Goal: Task Accomplishment & Management: Use online tool/utility

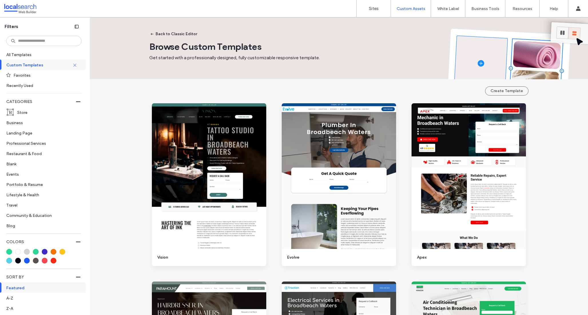
scroll to position [937, 0]
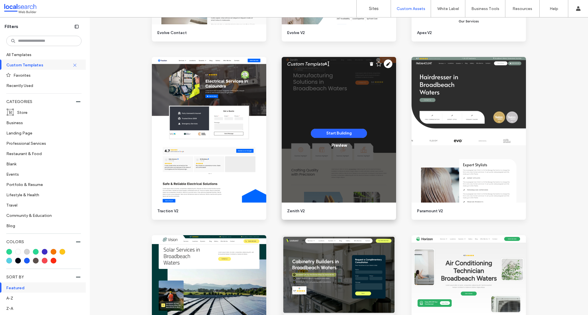
click at [388, 61] on use at bounding box center [388, 63] width 9 height 9
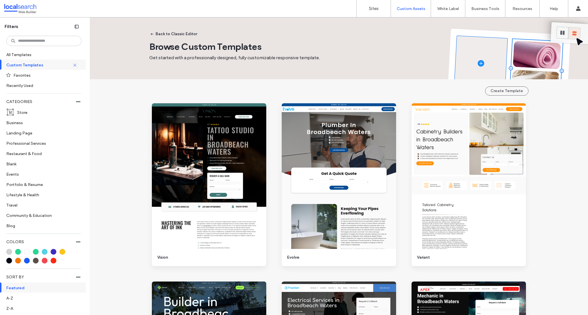
scroll to position [931, 0]
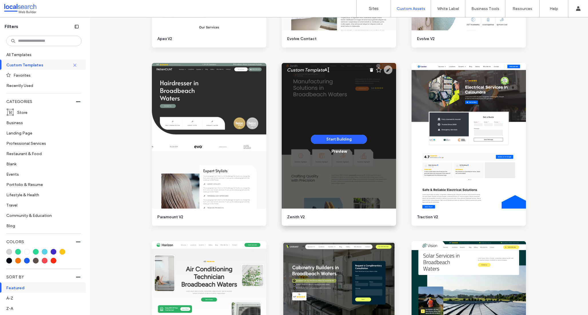
click at [386, 69] on icon at bounding box center [388, 69] width 9 height 9
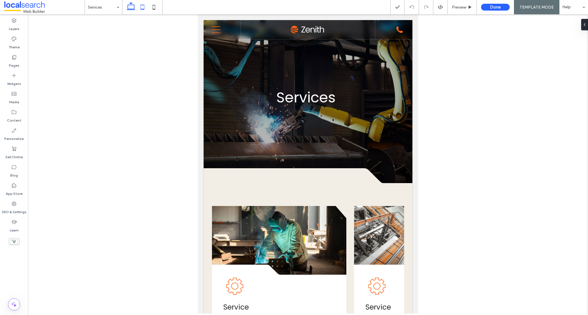
click at [126, 7] on icon at bounding box center [130, 6] width 11 height 11
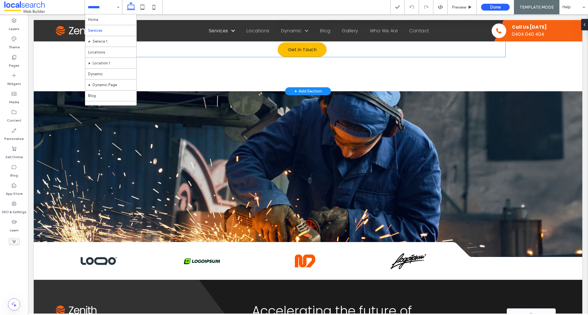
scroll to position [756, 0]
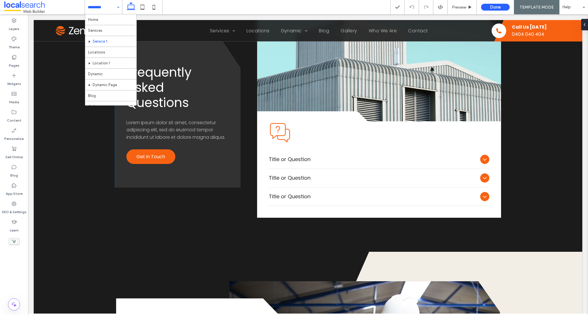
scroll to position [464, 0]
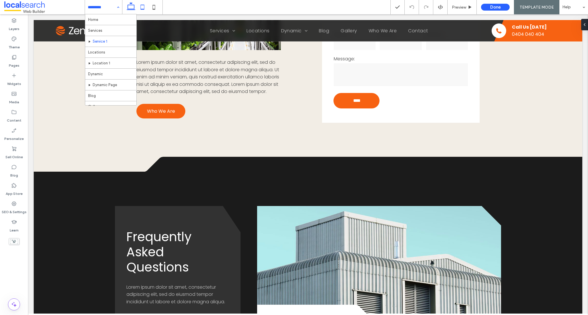
click at [142, 7] on icon at bounding box center [142, 6] width 11 height 11
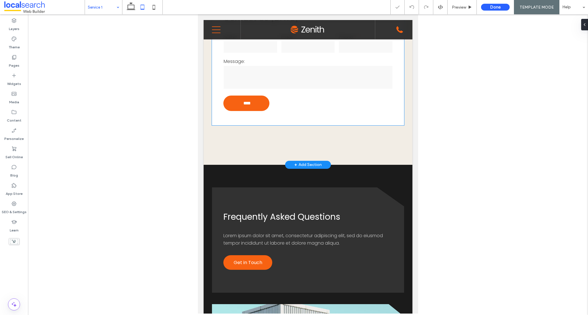
scroll to position [568, 0]
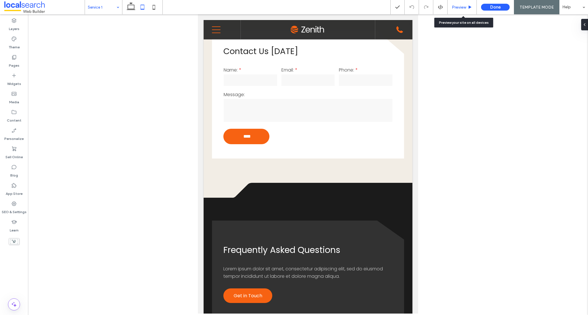
click at [462, 3] on div "Preview" at bounding box center [461, 7] width 29 height 14
click at [460, 5] on span "Preview" at bounding box center [459, 7] width 14 height 5
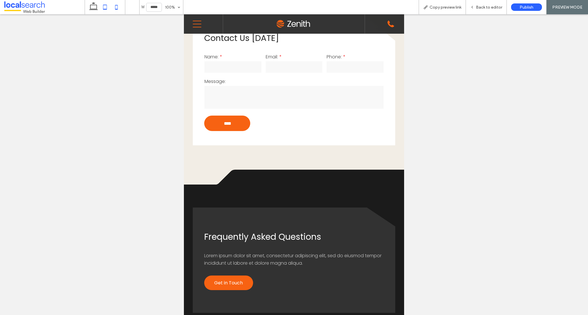
click at [118, 6] on icon at bounding box center [116, 6] width 11 height 11
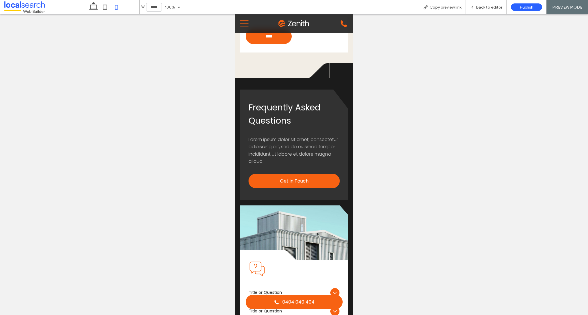
scroll to position [636, 0]
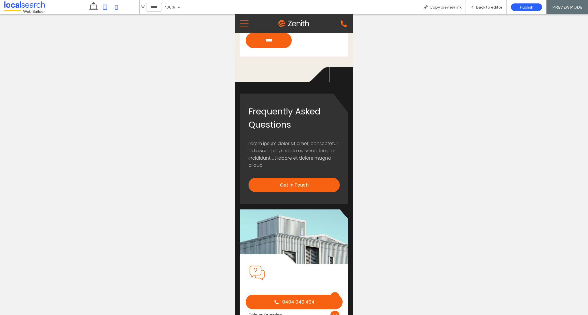
click at [103, 7] on icon at bounding box center [104, 6] width 11 height 11
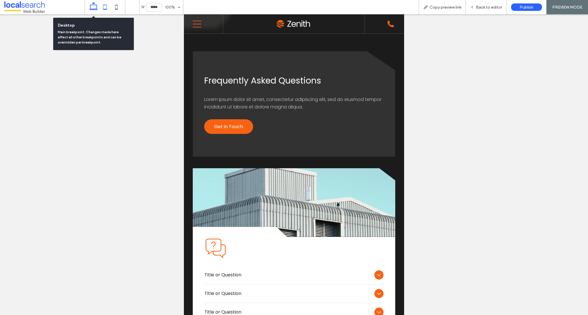
click at [95, 6] on icon at bounding box center [93, 6] width 11 height 11
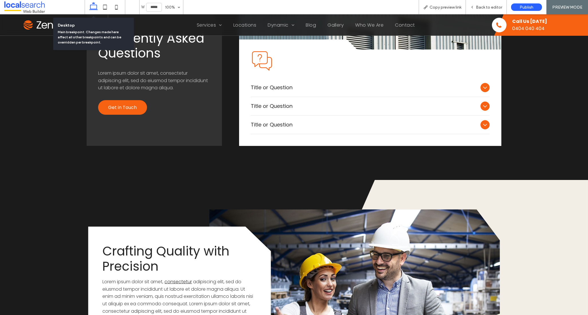
type input "******"
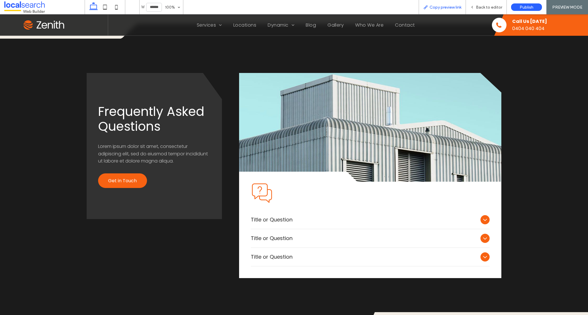
click at [440, 10] on div "Copy preview link" at bounding box center [441, 7] width 47 height 14
click at [451, 8] on span "Copy preview link" at bounding box center [445, 7] width 32 height 5
